Goal: Task Accomplishment & Management: Use online tool/utility

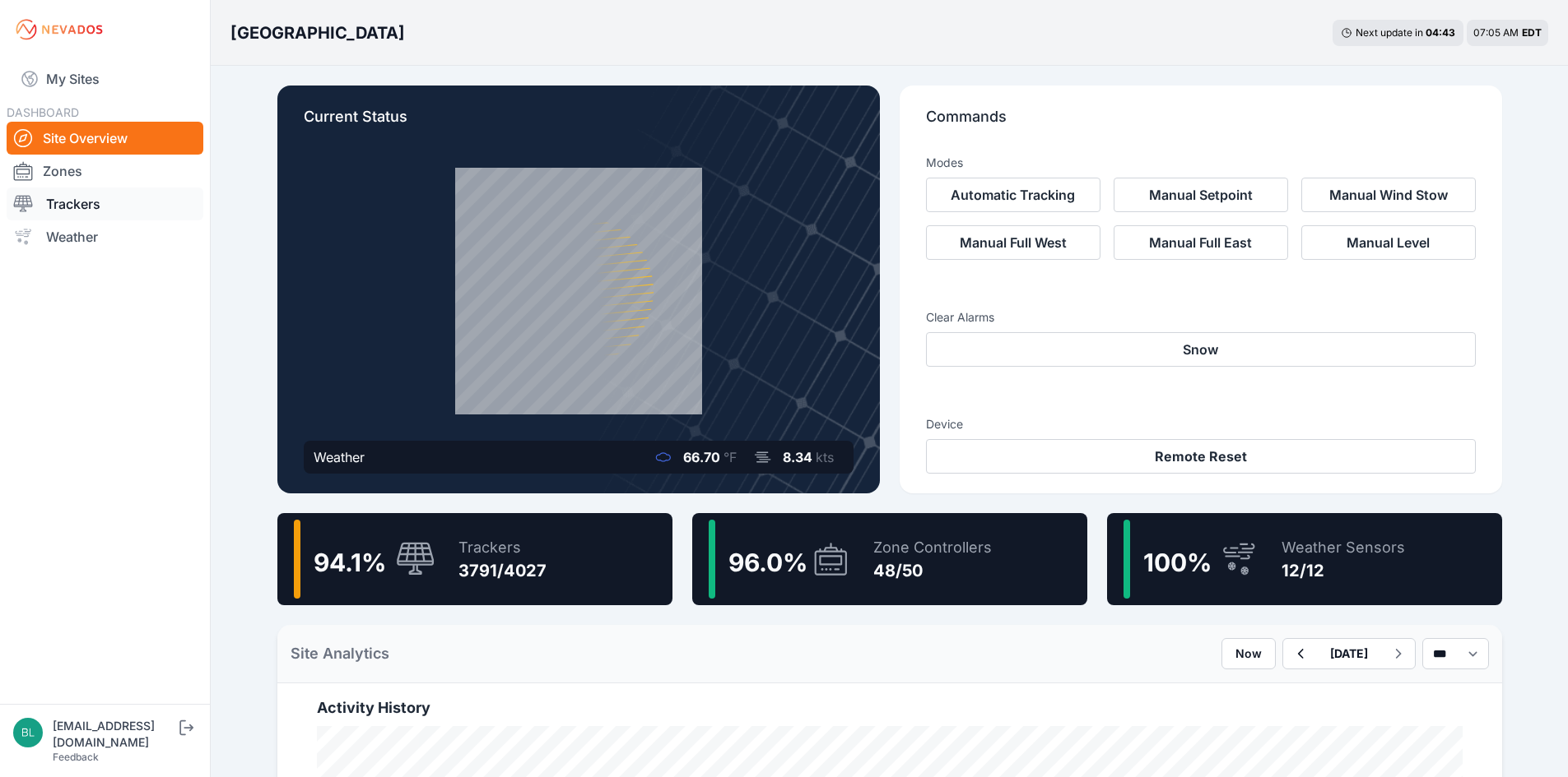
click at [149, 196] on link "Trackers" at bounding box center [105, 204] width 197 height 32
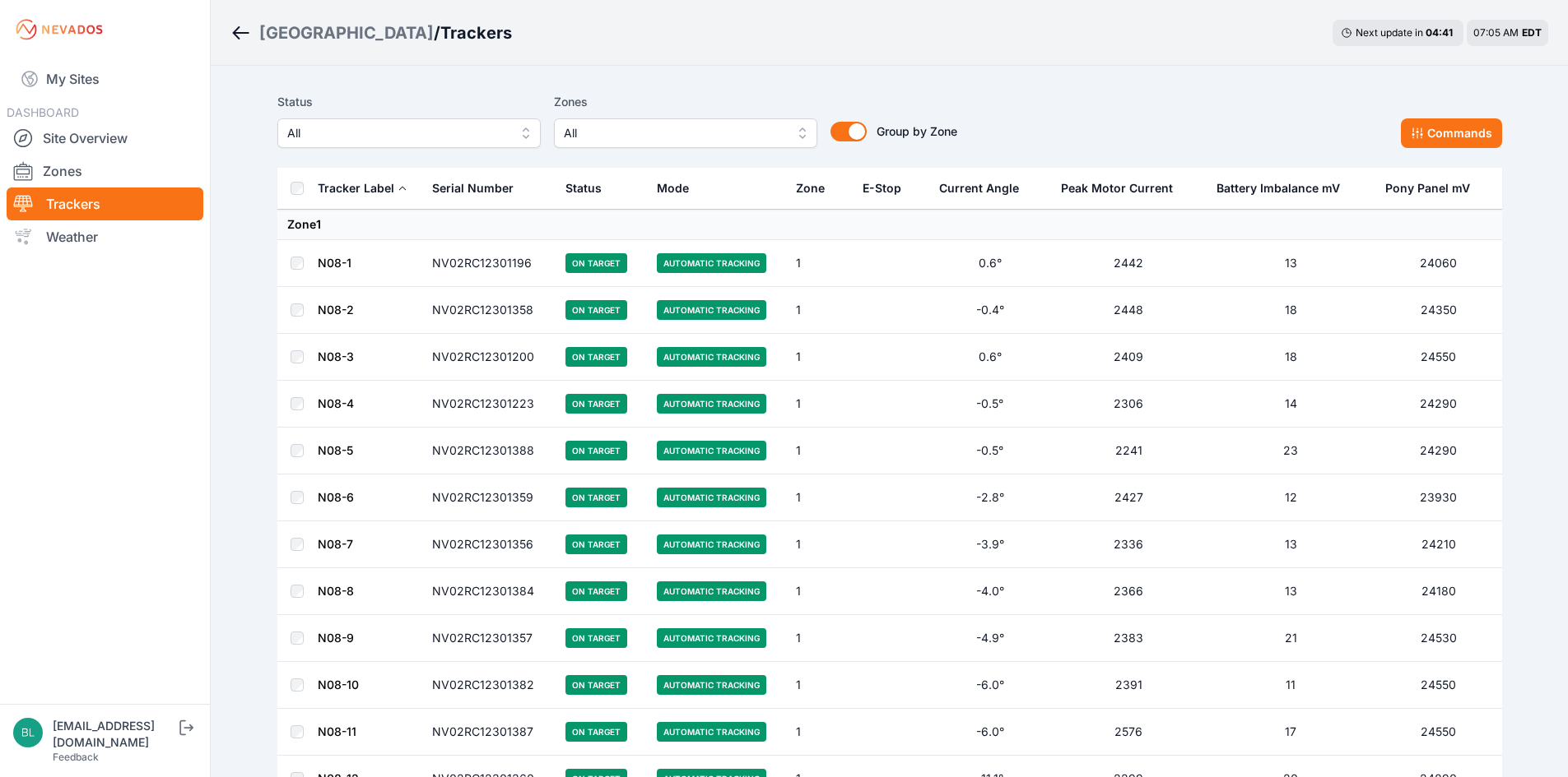
click at [715, 148] on div "Status All Zones All Group by Zone Group by Zone Commands" at bounding box center [889, 127] width 1225 height 82
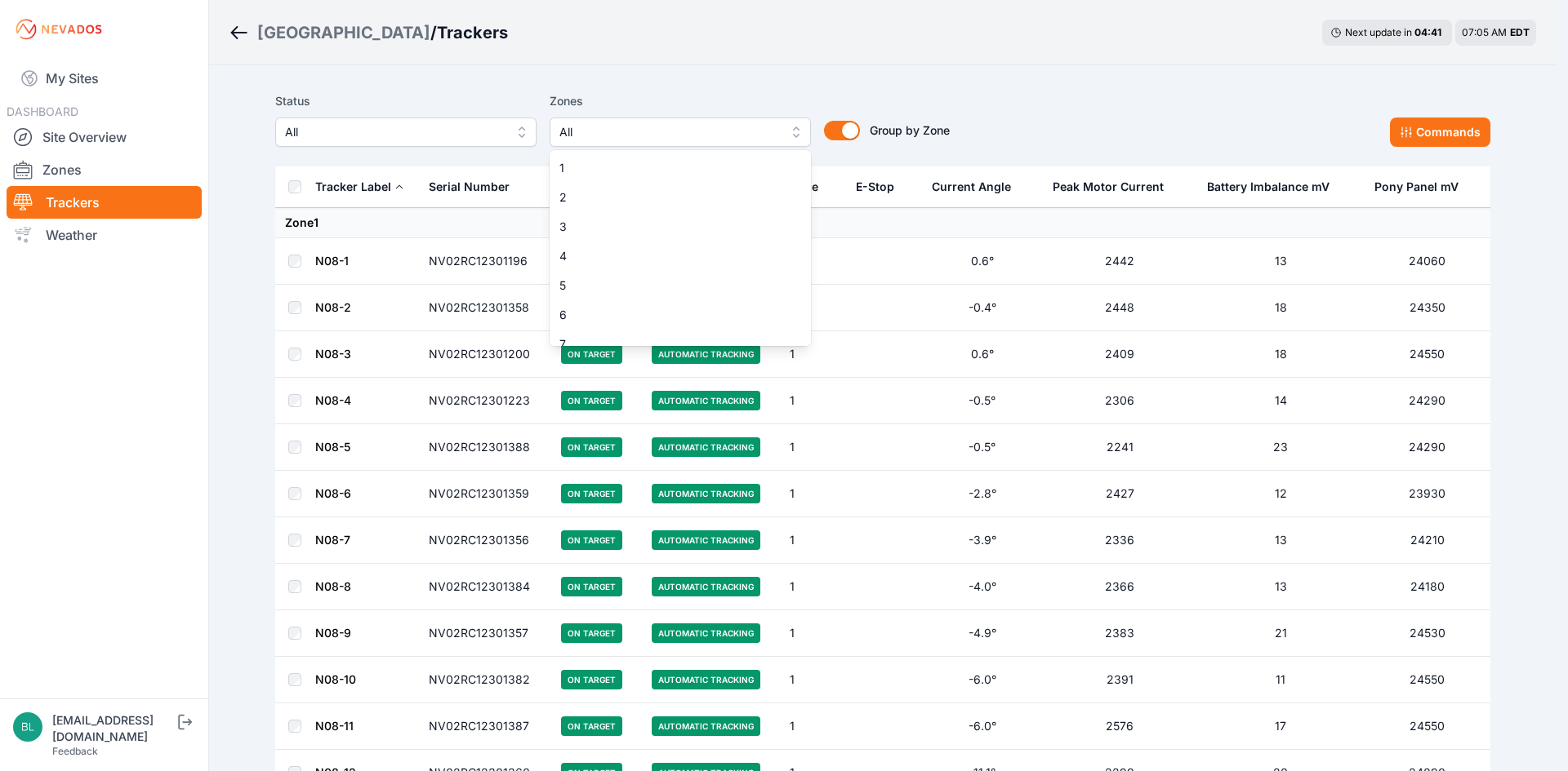
click at [721, 139] on span "All" at bounding box center [669, 132] width 219 height 20
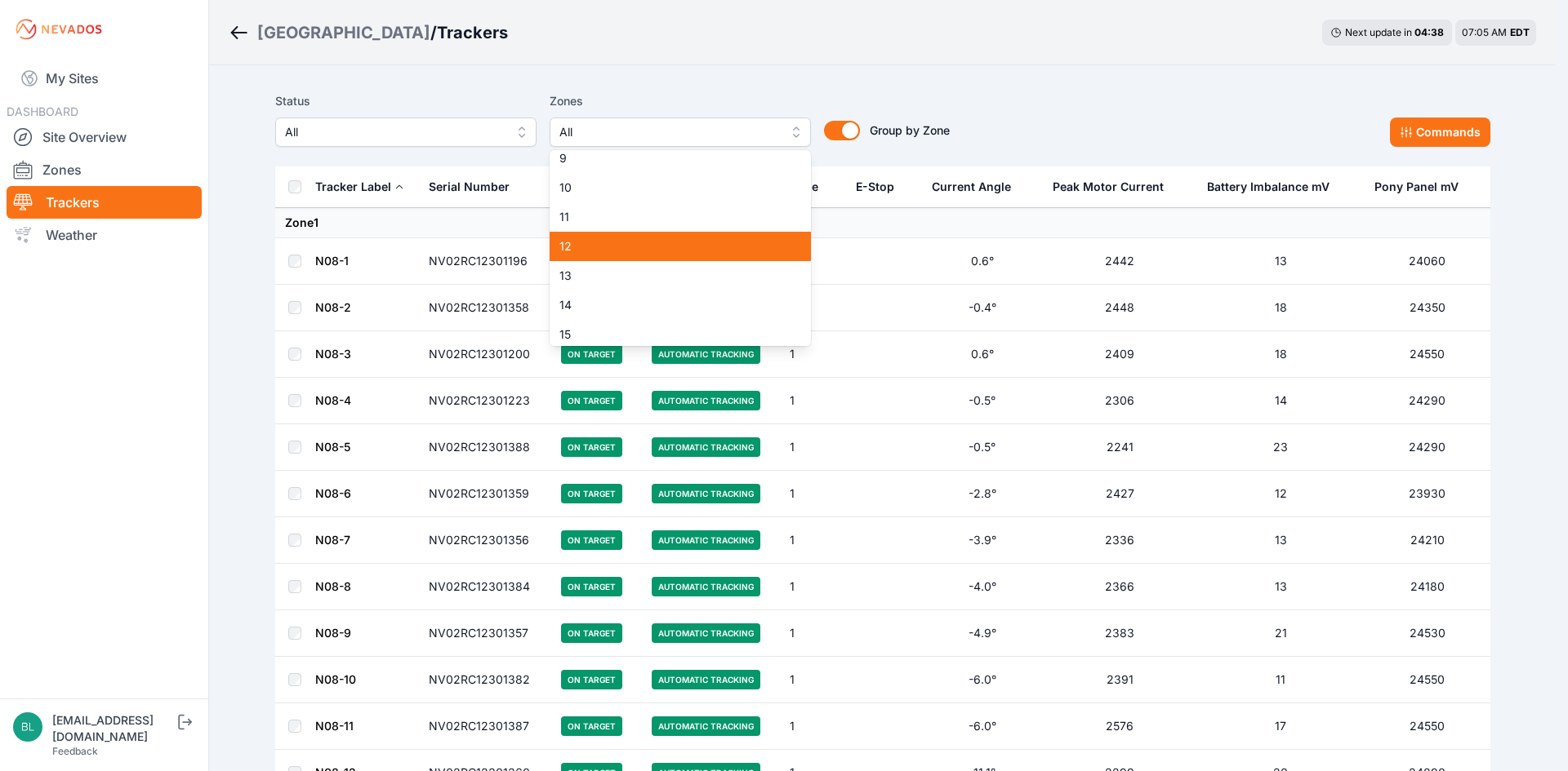
click at [667, 244] on span "12" at bounding box center [671, 246] width 222 height 16
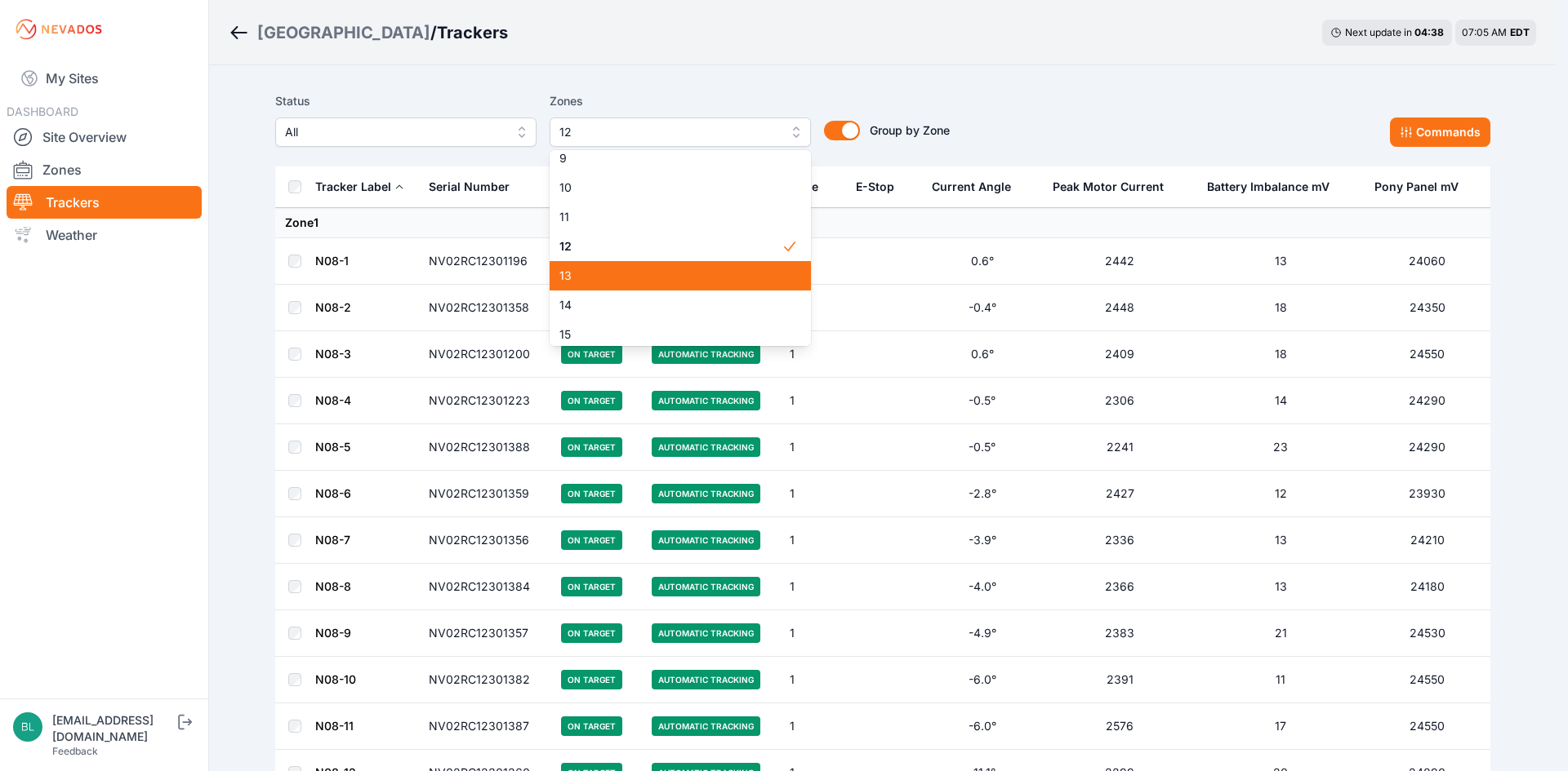
click at [672, 285] on div "13" at bounding box center [679, 275] width 261 height 29
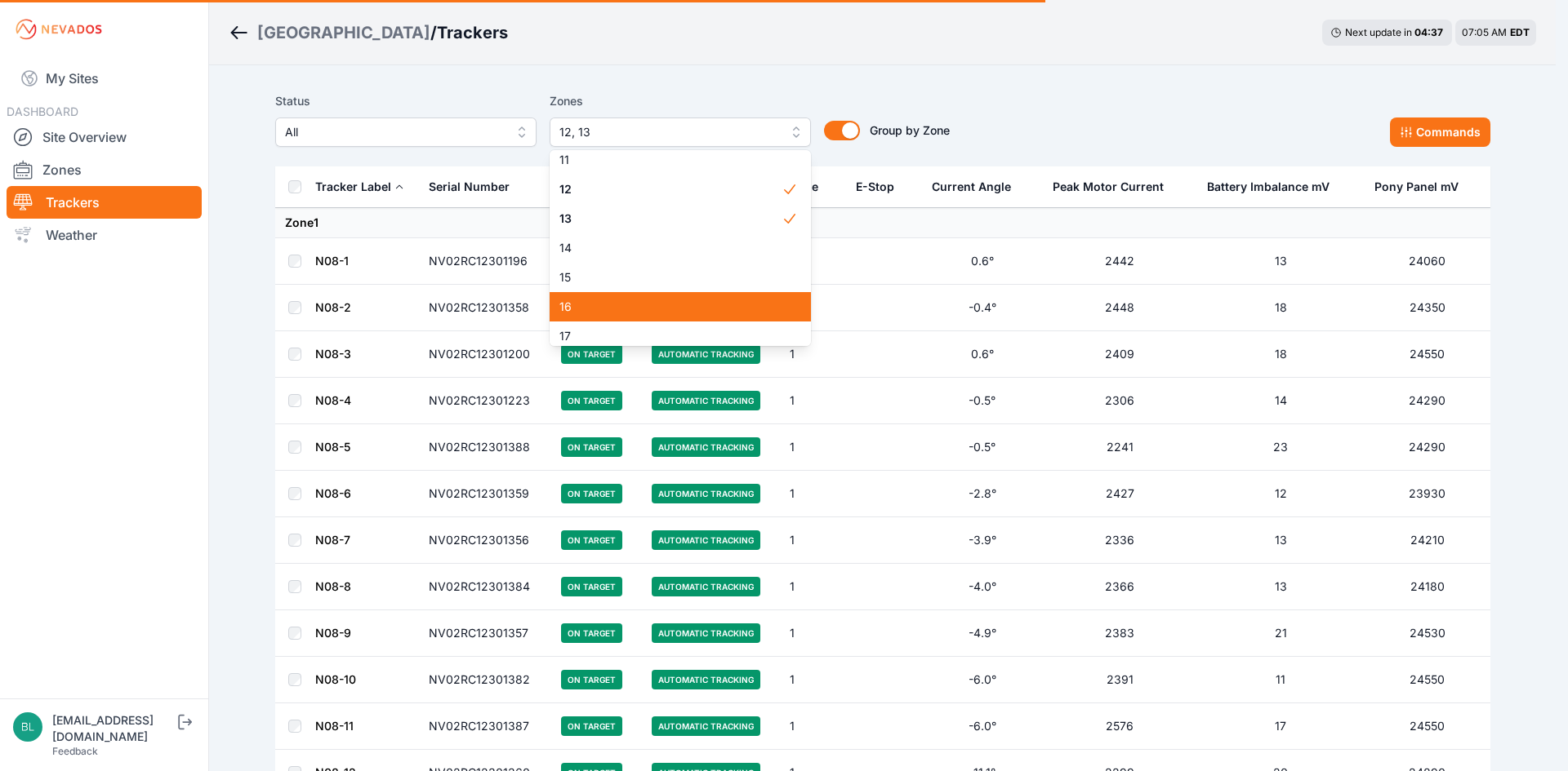
scroll to position [326, 0]
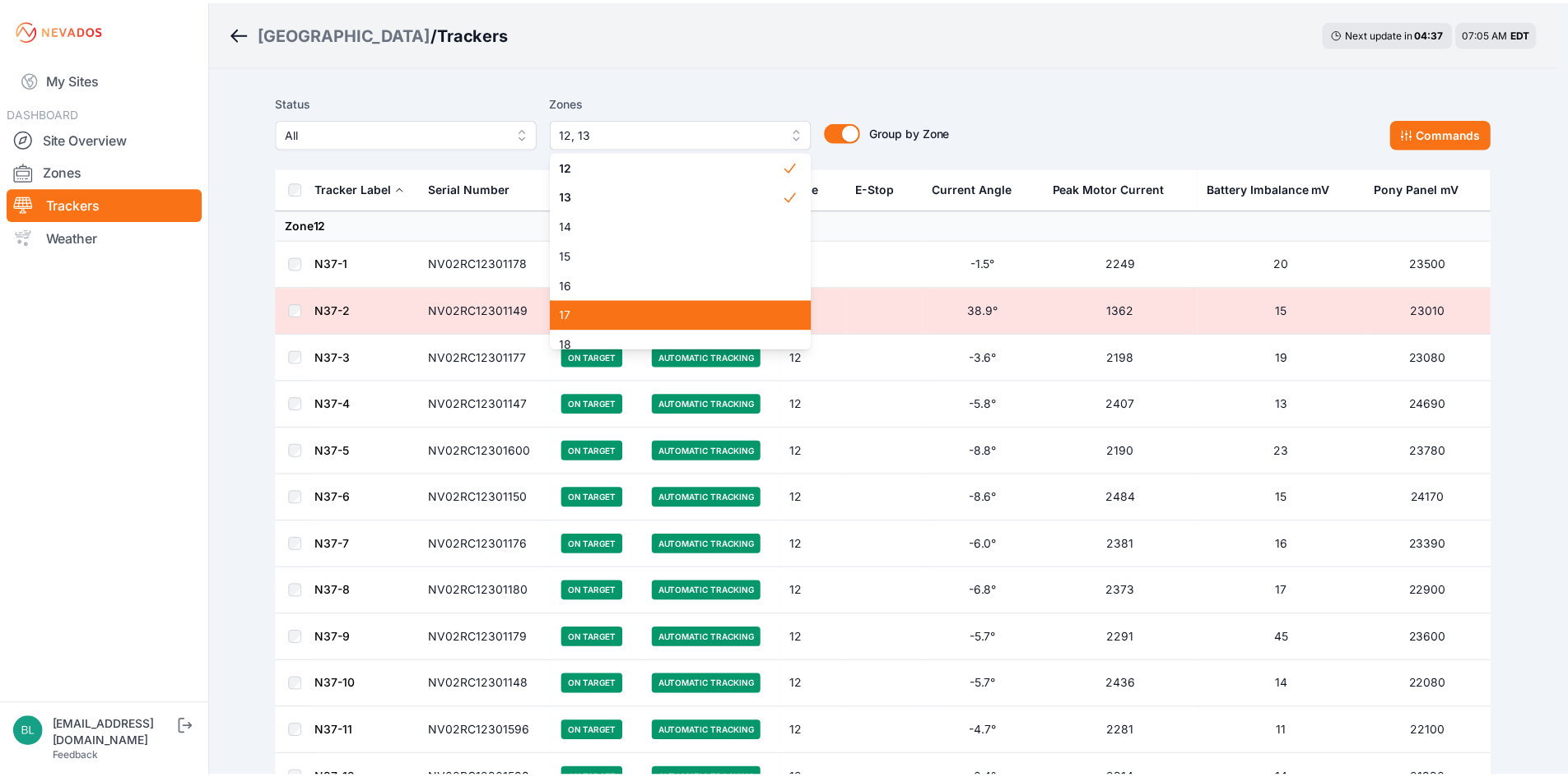
scroll to position [411, 0]
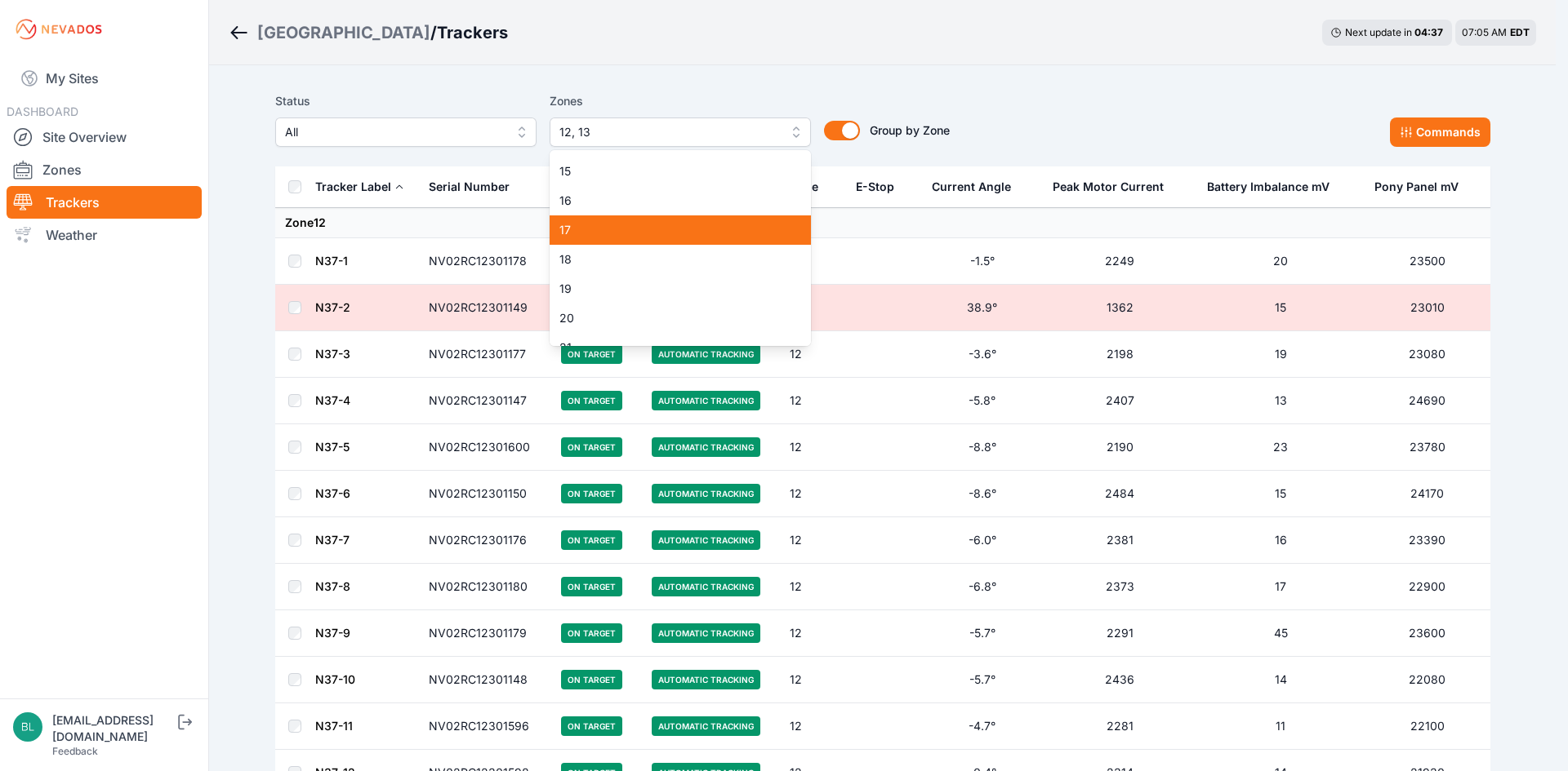
click at [676, 235] on span "17" at bounding box center [671, 229] width 222 height 16
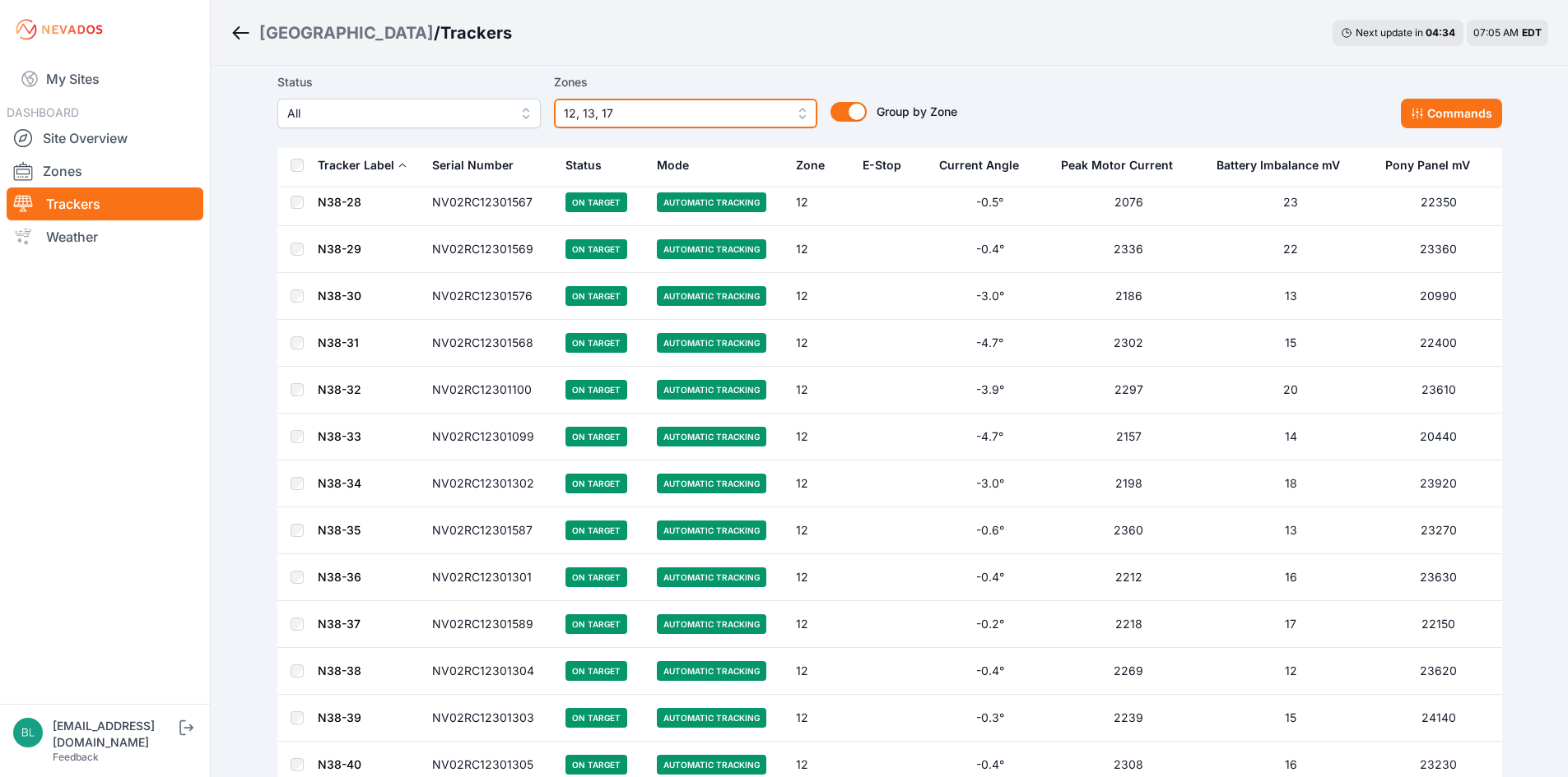
scroll to position [9090, 0]
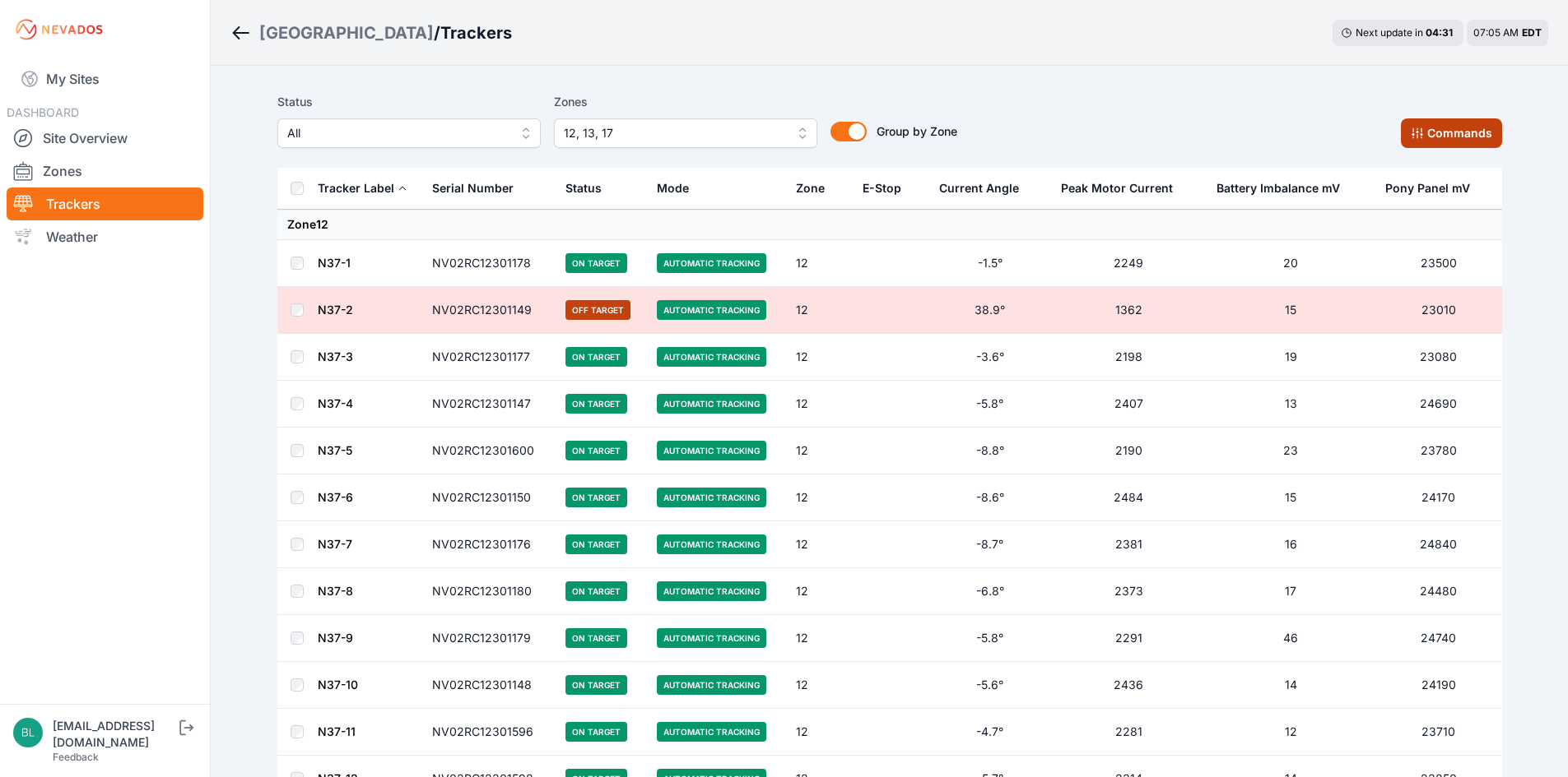
click at [1471, 139] on button "Commands" at bounding box center [1451, 133] width 101 height 30
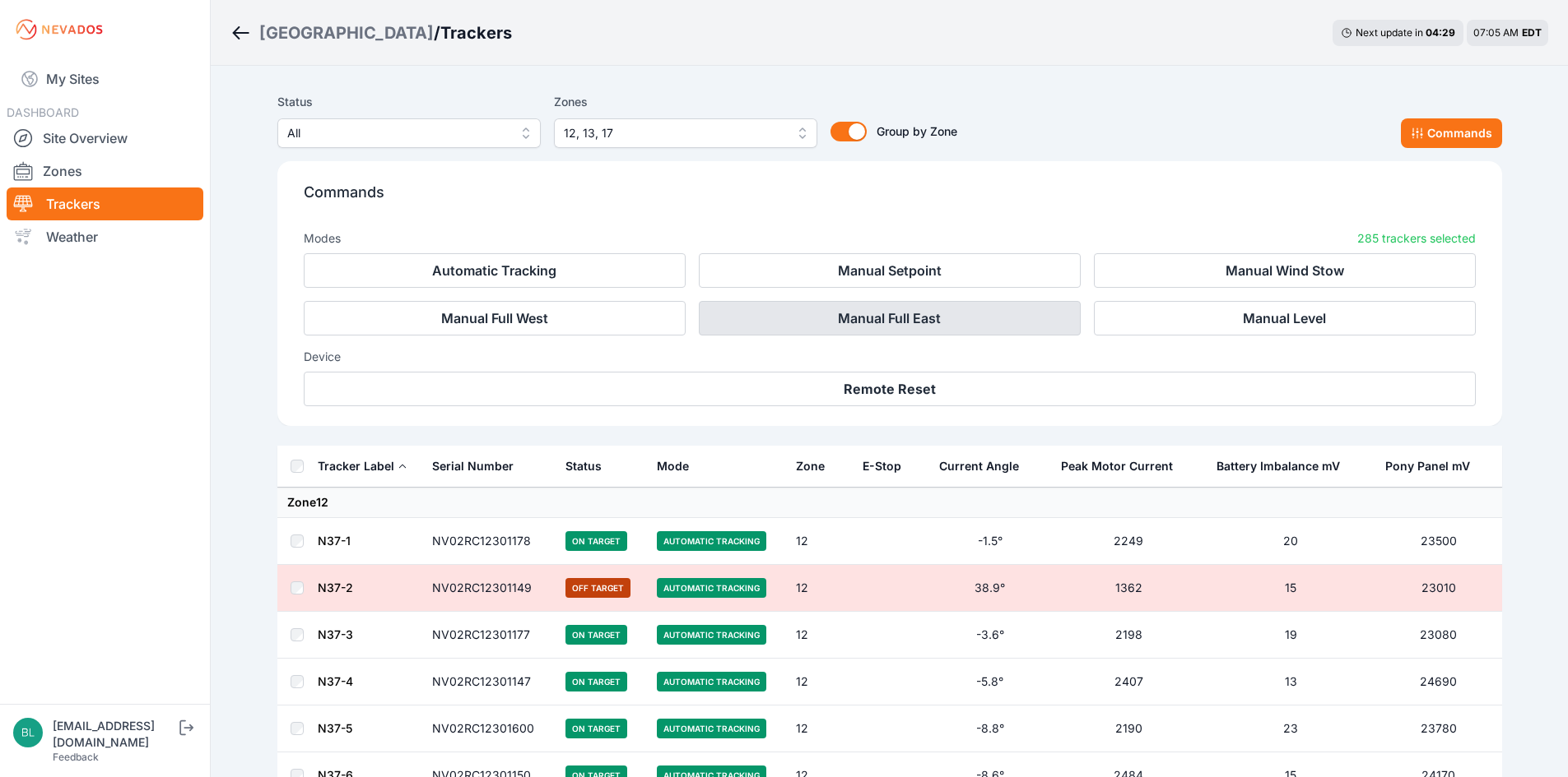
click at [1013, 326] on button "Manual Full East" at bounding box center [889, 318] width 381 height 34
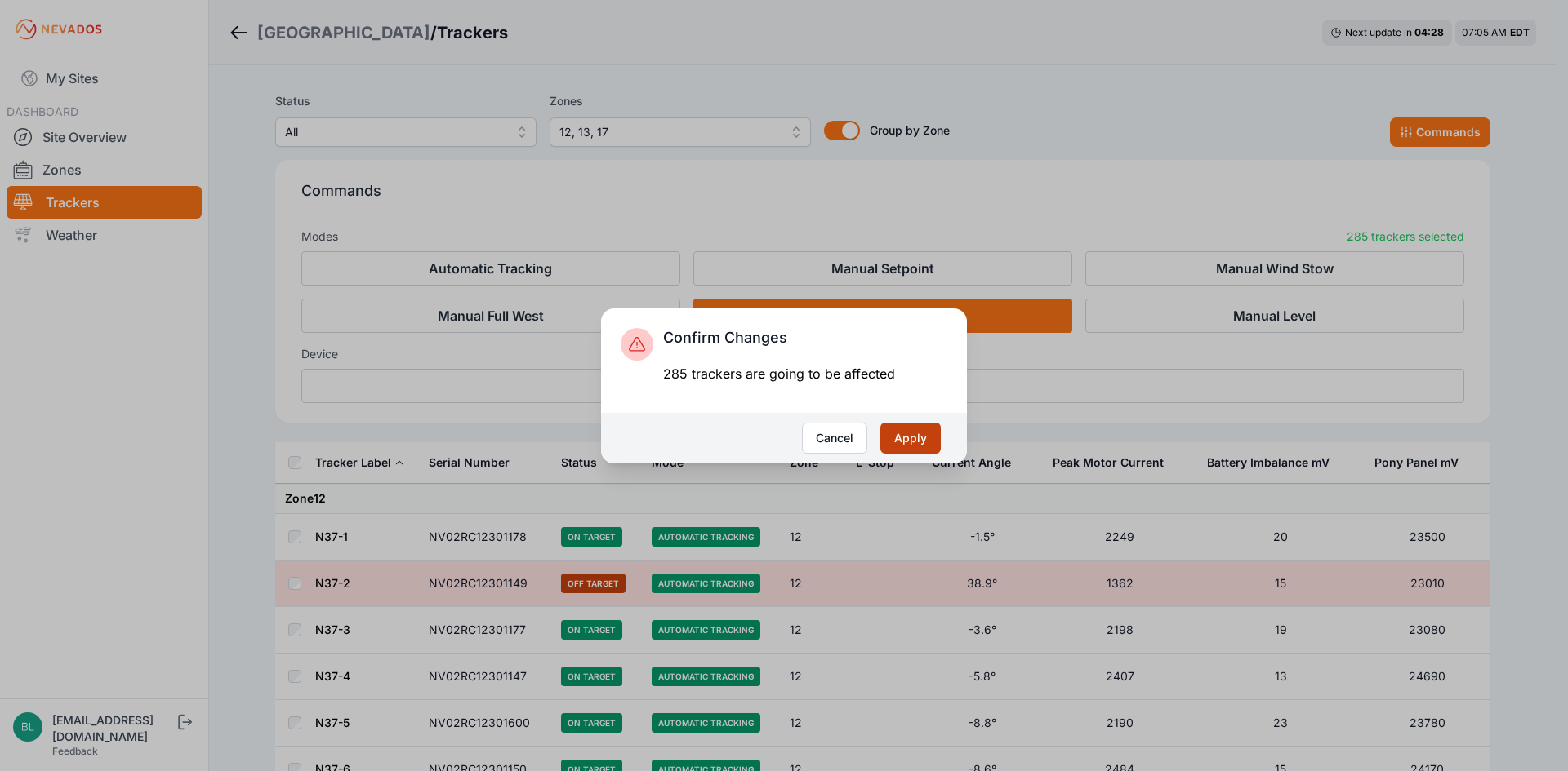
click at [939, 437] on button "Apply" at bounding box center [911, 438] width 61 height 31
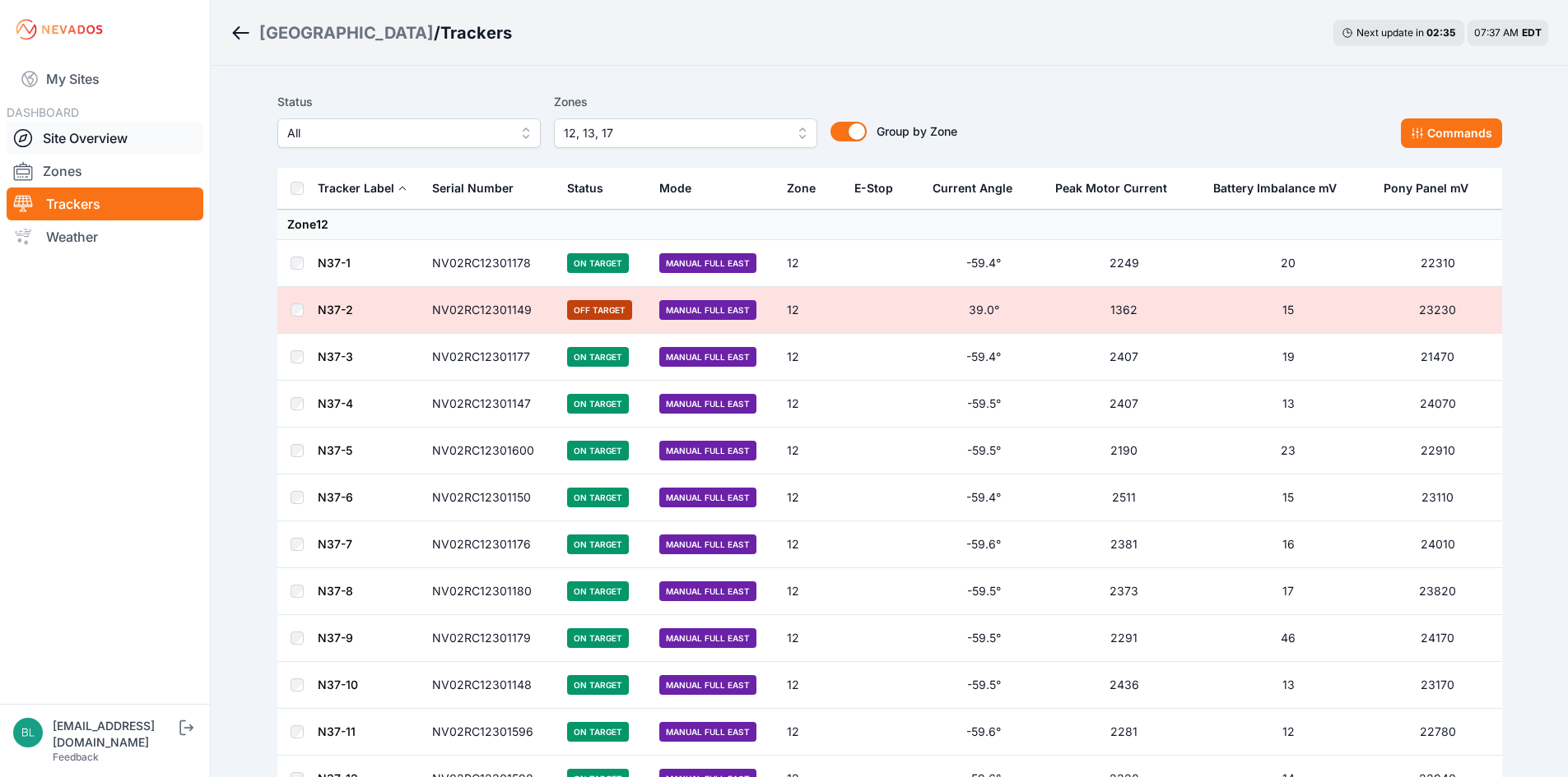
click at [147, 130] on link "Site Overview" at bounding box center [105, 138] width 197 height 32
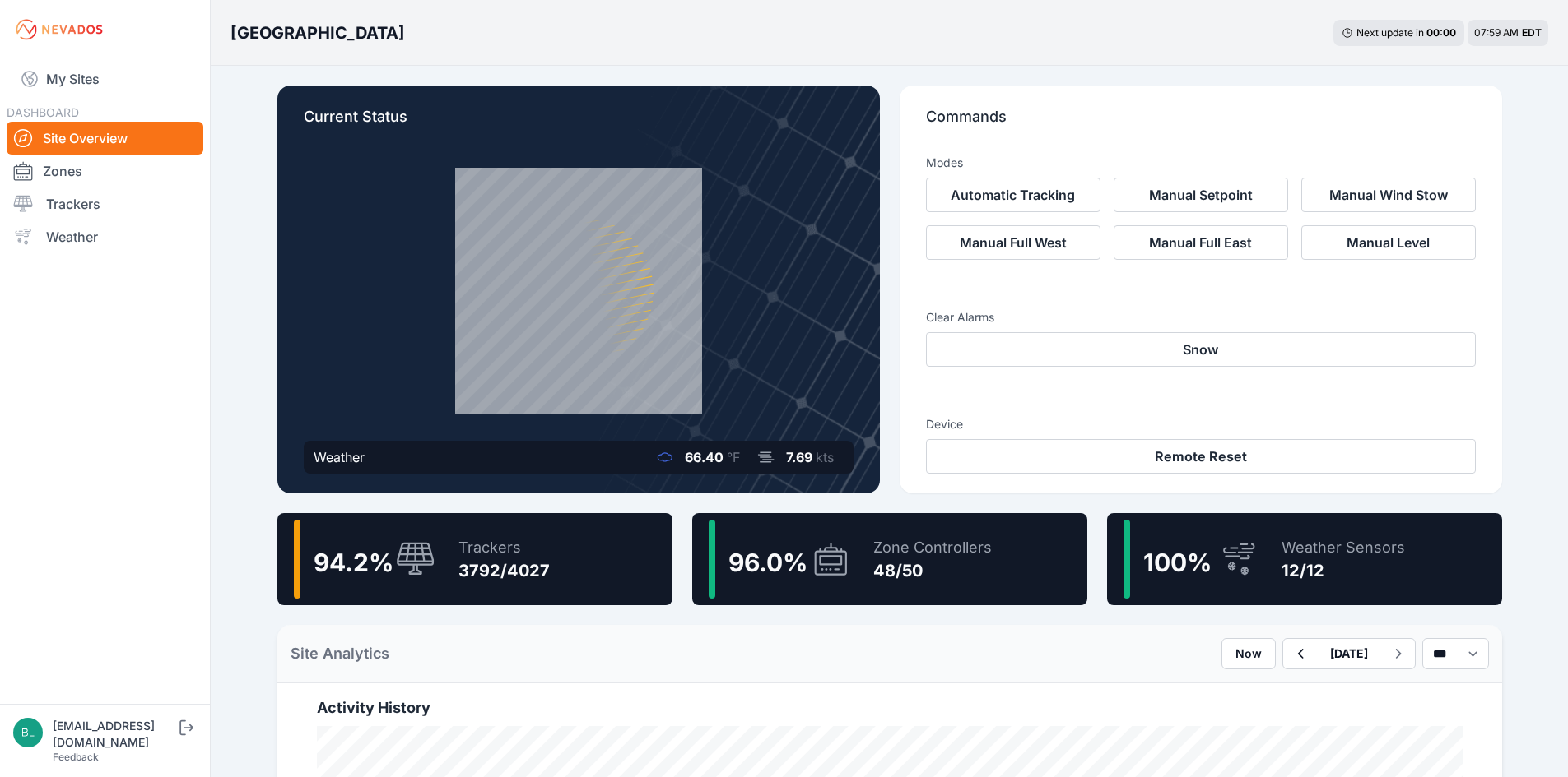
drag, startPoint x: 102, startPoint y: 204, endPoint x: 857, endPoint y: 8, distance: 780.0
click at [102, 204] on link "Trackers" at bounding box center [105, 204] width 197 height 32
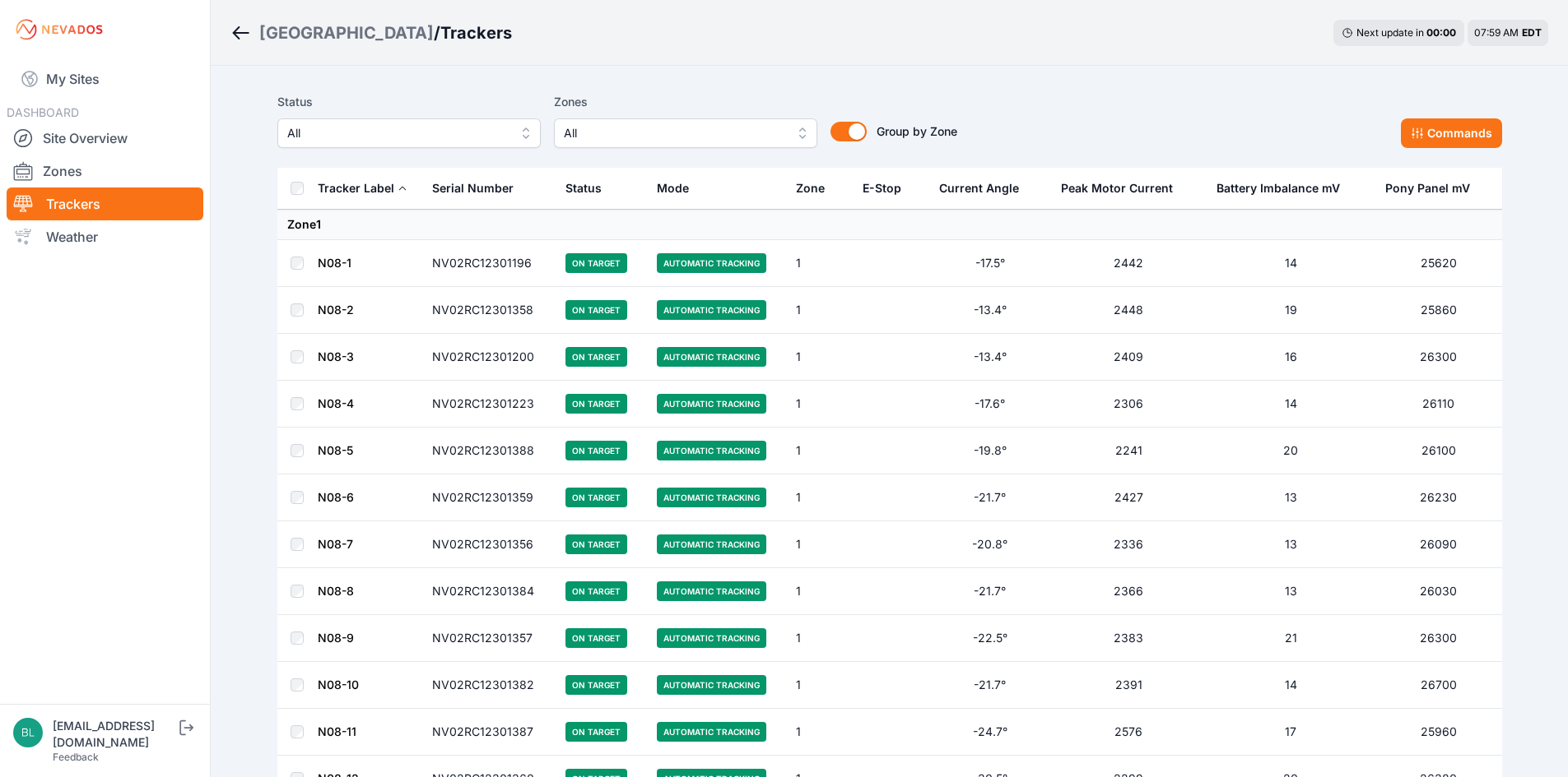
click at [618, 130] on span "All" at bounding box center [674, 133] width 221 height 20
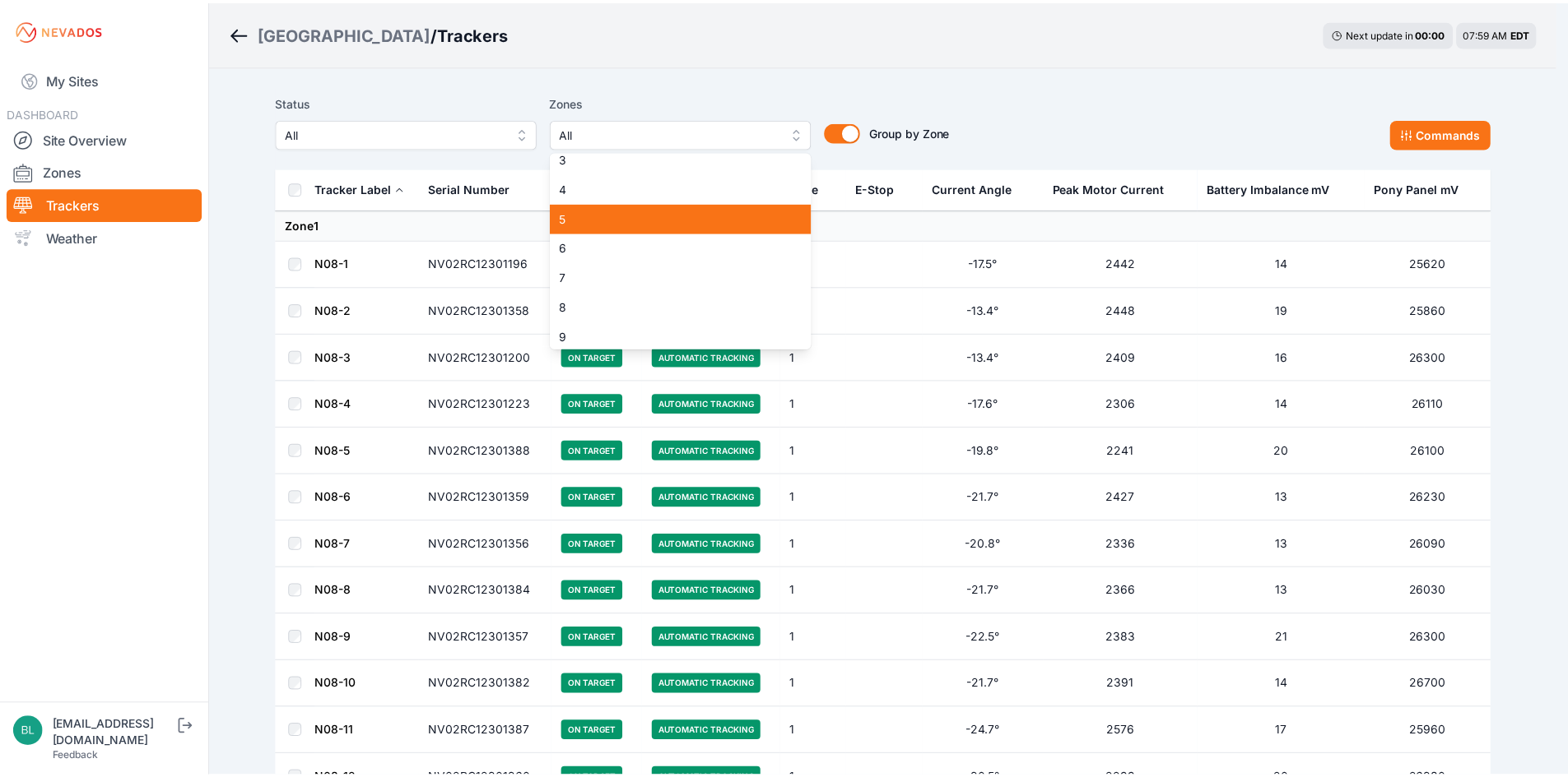
scroll to position [164, 0]
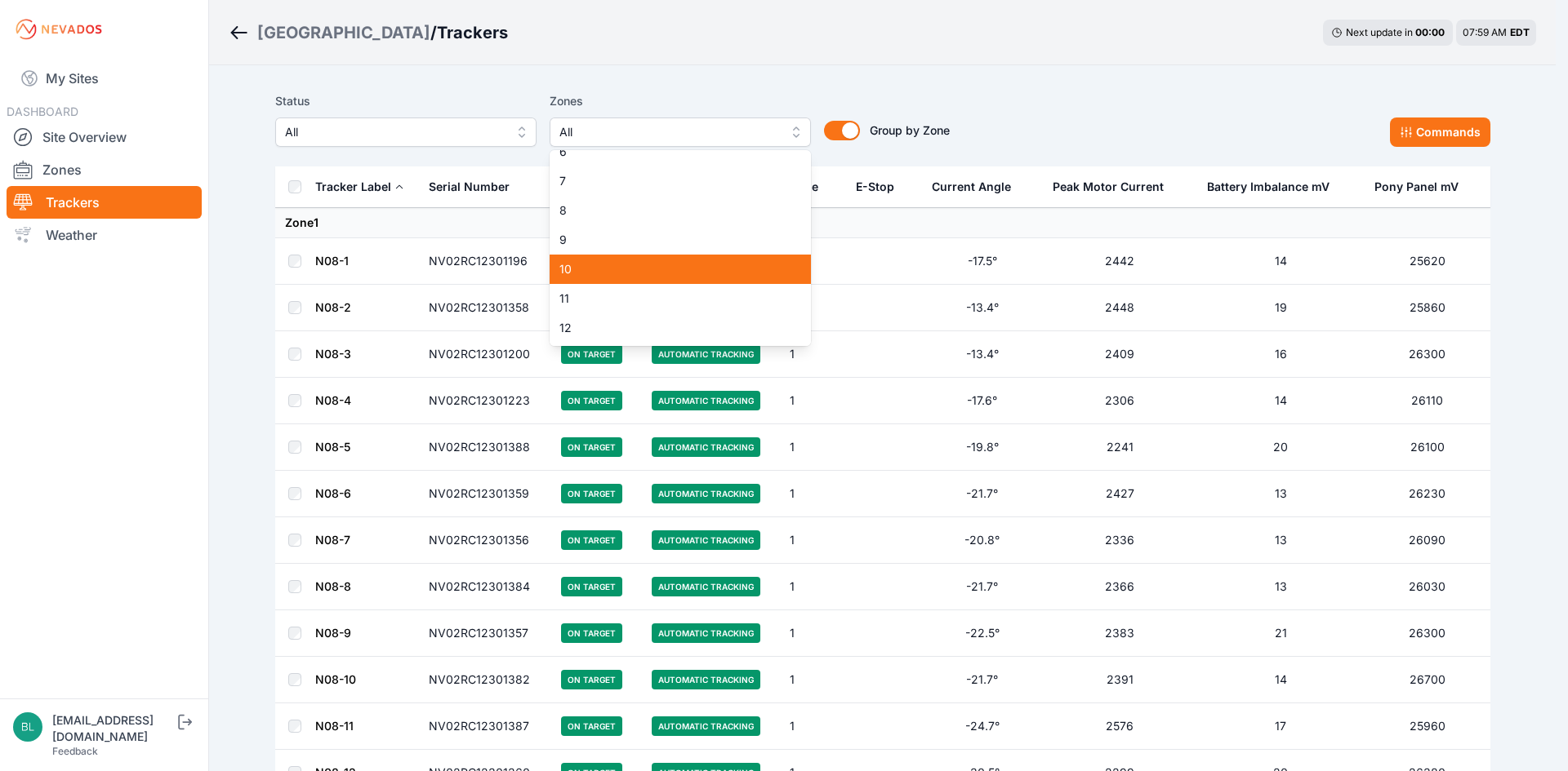
click at [654, 261] on span "10" at bounding box center [671, 268] width 222 height 16
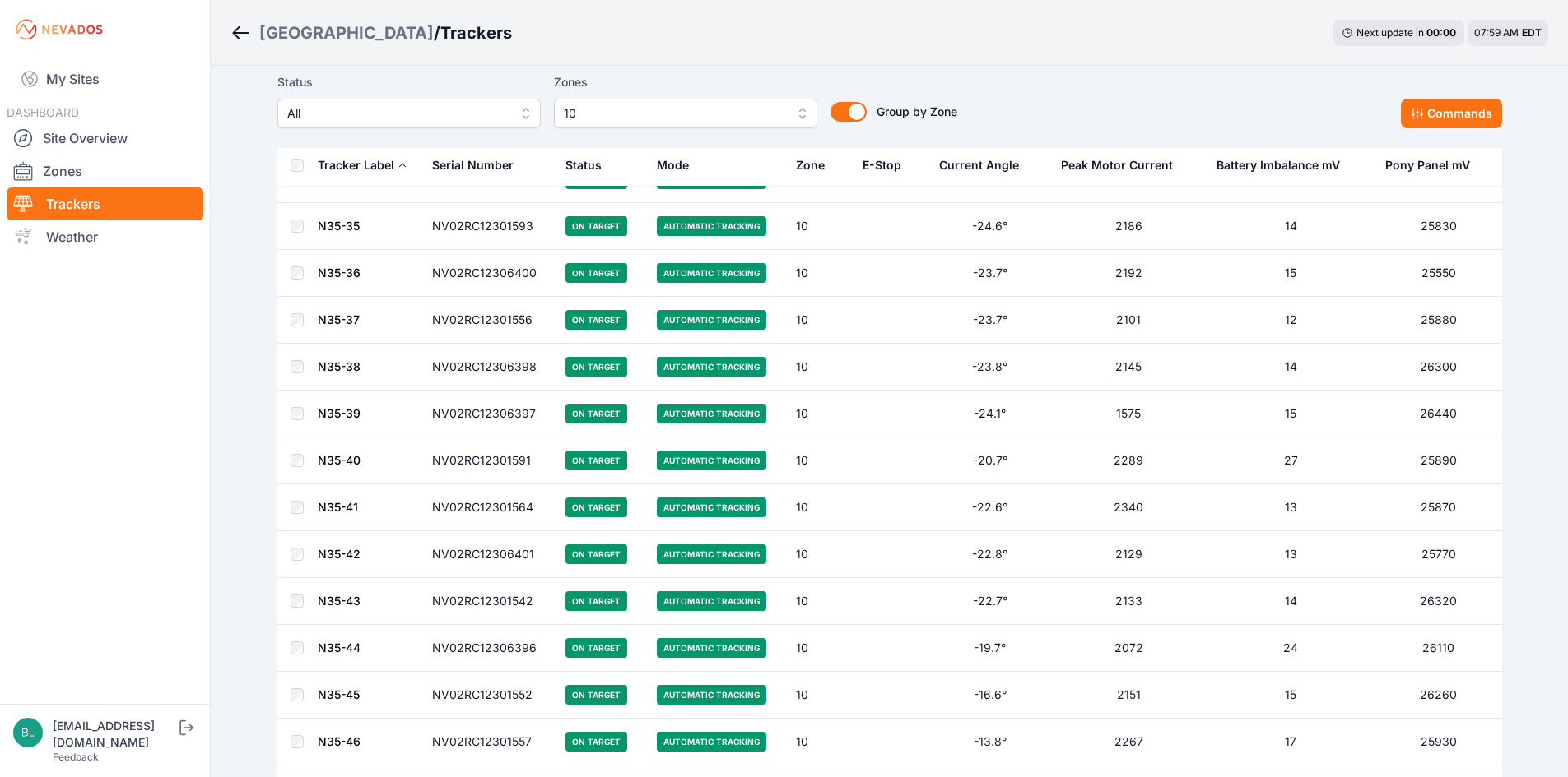
scroll to position [3306, 0]
